Goal: Submit feedback/report problem

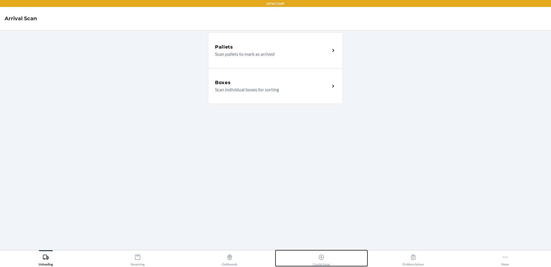
click at [316, 258] on div "Create Issue" at bounding box center [321, 258] width 17 height 14
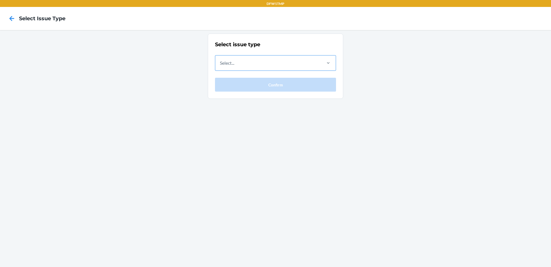
click at [251, 63] on div "Select..." at bounding box center [268, 62] width 106 height 15
click at [221, 63] on input "Select..." at bounding box center [220, 62] width 1 height 7
click at [181, 232] on div "Select issue type Select... Confirm" at bounding box center [275, 148] width 551 height 237
